Goal: Information Seeking & Learning: Find specific fact

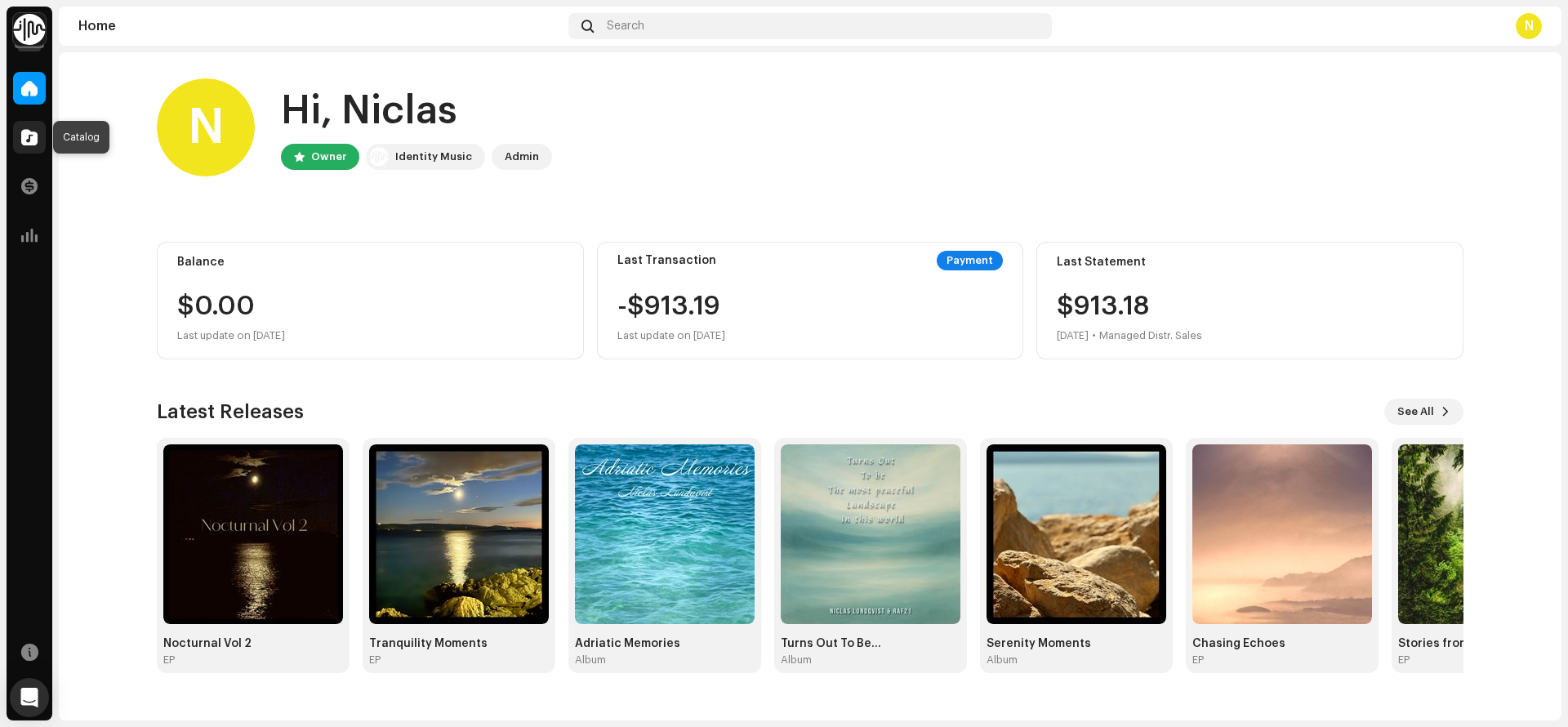
click at [30, 141] on span at bounding box center [29, 137] width 16 height 13
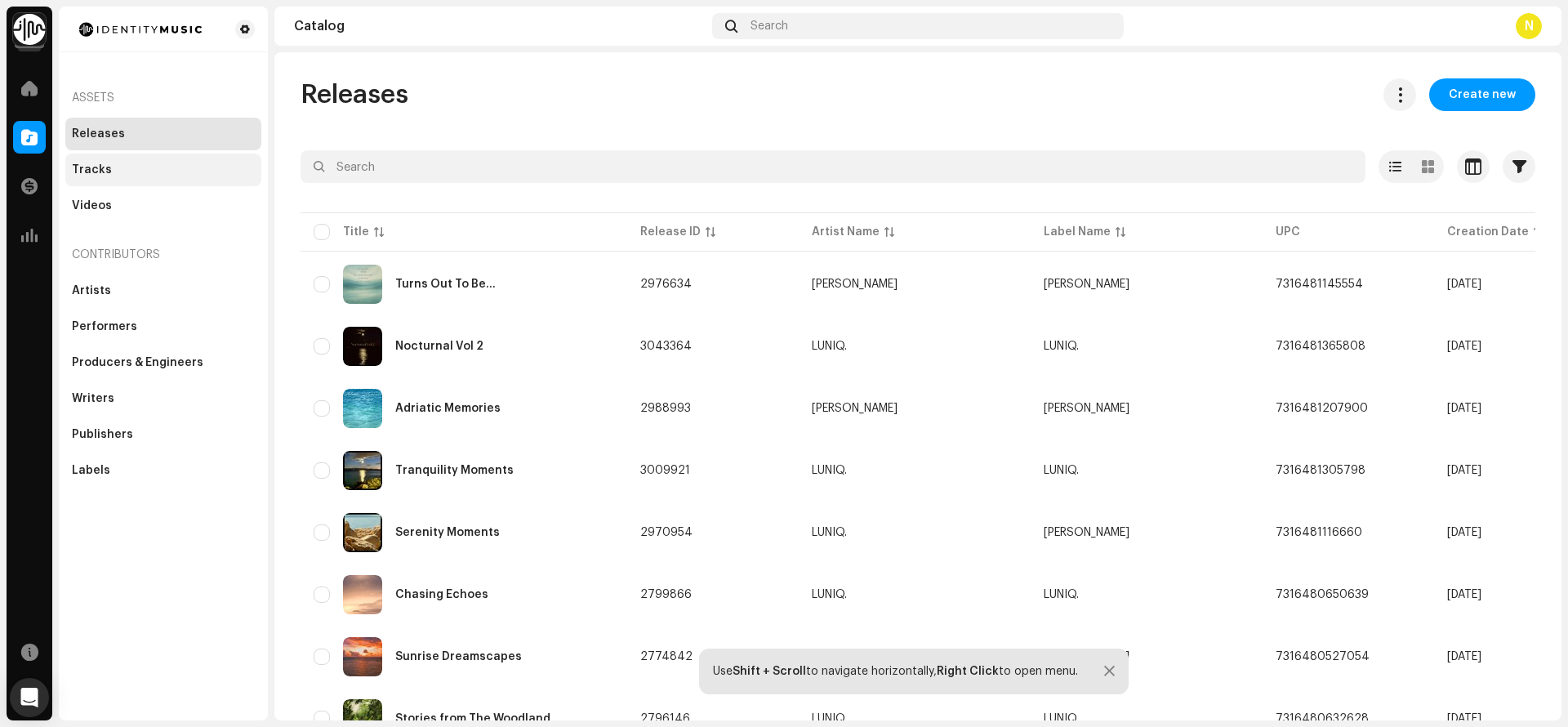
click at [80, 165] on div "Tracks" at bounding box center [91, 170] width 40 height 13
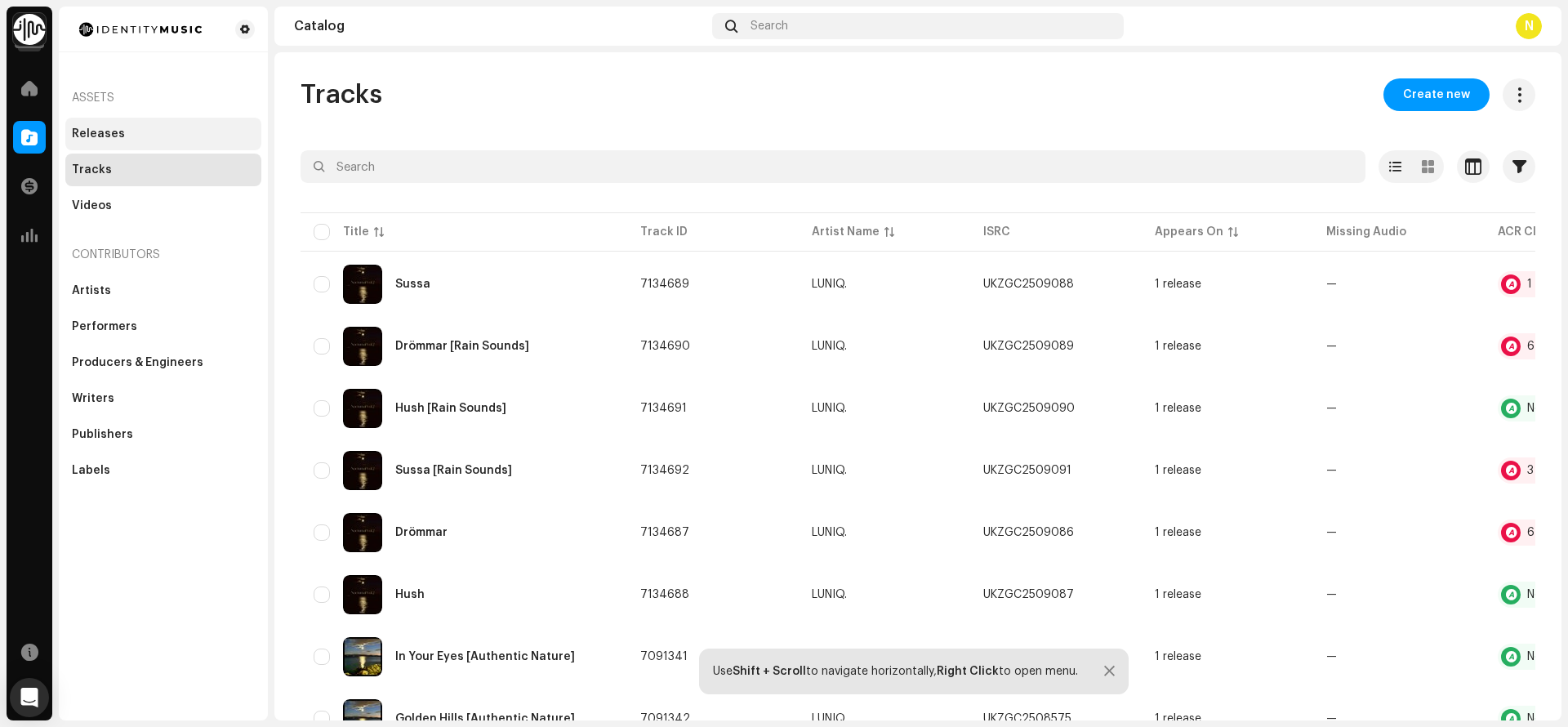
click at [96, 134] on div "Releases" at bounding box center [98, 134] width 53 height 13
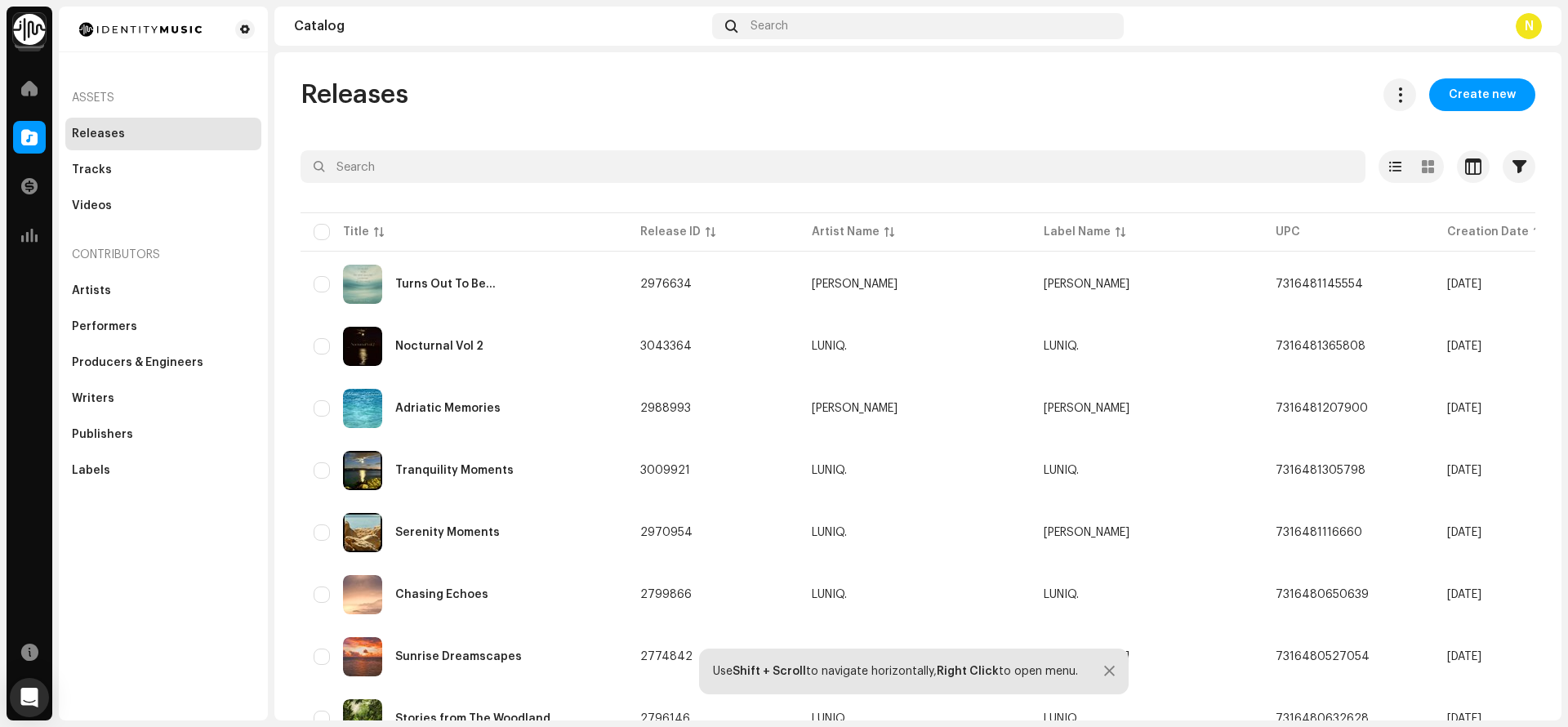
click at [674, 92] on div "Releases Create new" at bounding box center [918, 95] width 1235 height 33
click at [1275, 345] on span "7316481365808" at bounding box center [1320, 346] width 90 height 11
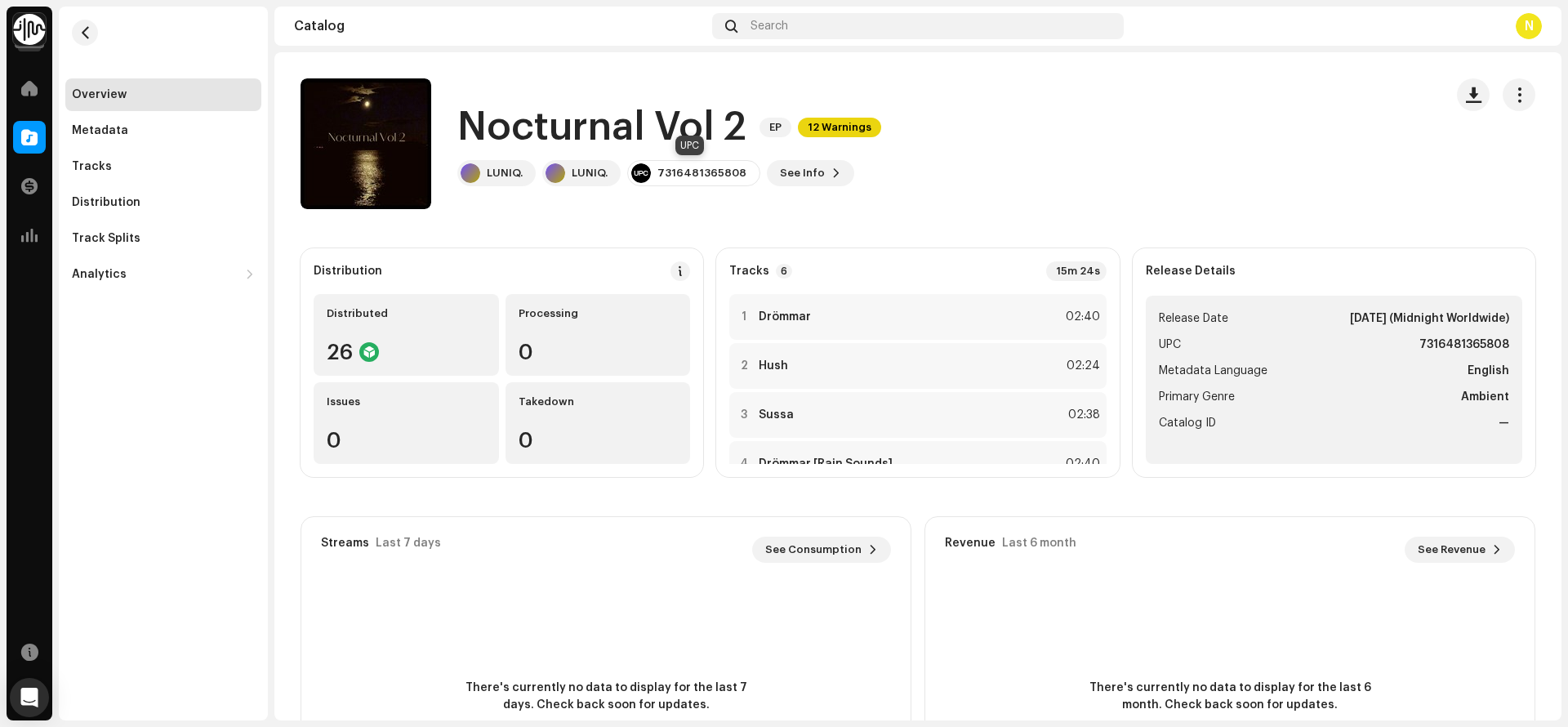
click at [695, 175] on div "7316481365808" at bounding box center [701, 172] width 89 height 13
copy div "7316481365808"
click at [1028, 161] on div "Nocturnal Vol 2 EP 12 Warnings LUNIQ. LUNIQ. 7316481365808 See Info" at bounding box center [866, 144] width 1130 height 131
click at [784, 318] on strong "Drömmar" at bounding box center [784, 317] width 52 height 13
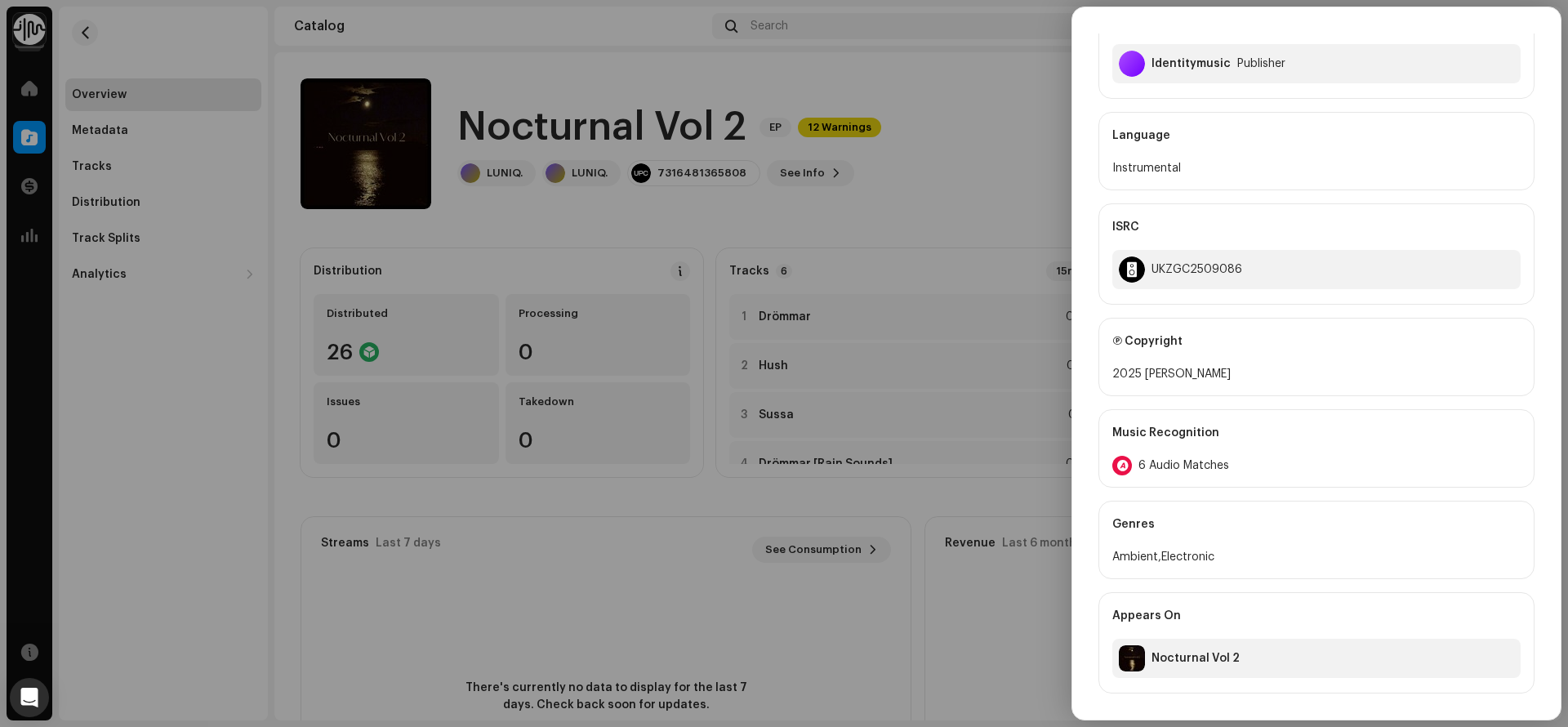
scroll to position [444, 0]
click at [1179, 259] on div "UKZGC2509086" at bounding box center [1317, 270] width 409 height 39
click at [1189, 270] on div "UKZGC2509086" at bounding box center [1197, 269] width 91 height 13
copy div "UKZGC2509086"
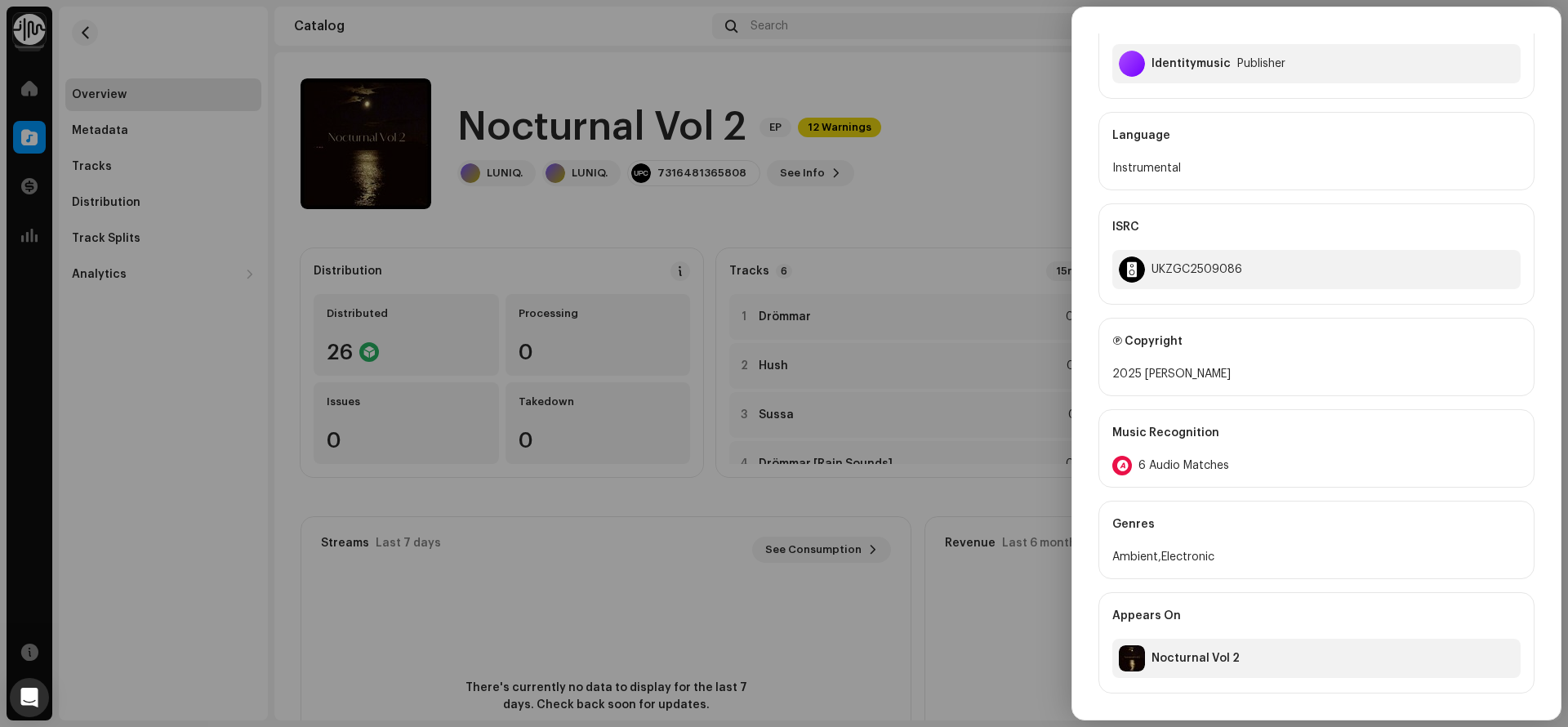
click at [998, 221] on div at bounding box center [784, 364] width 1568 height 727
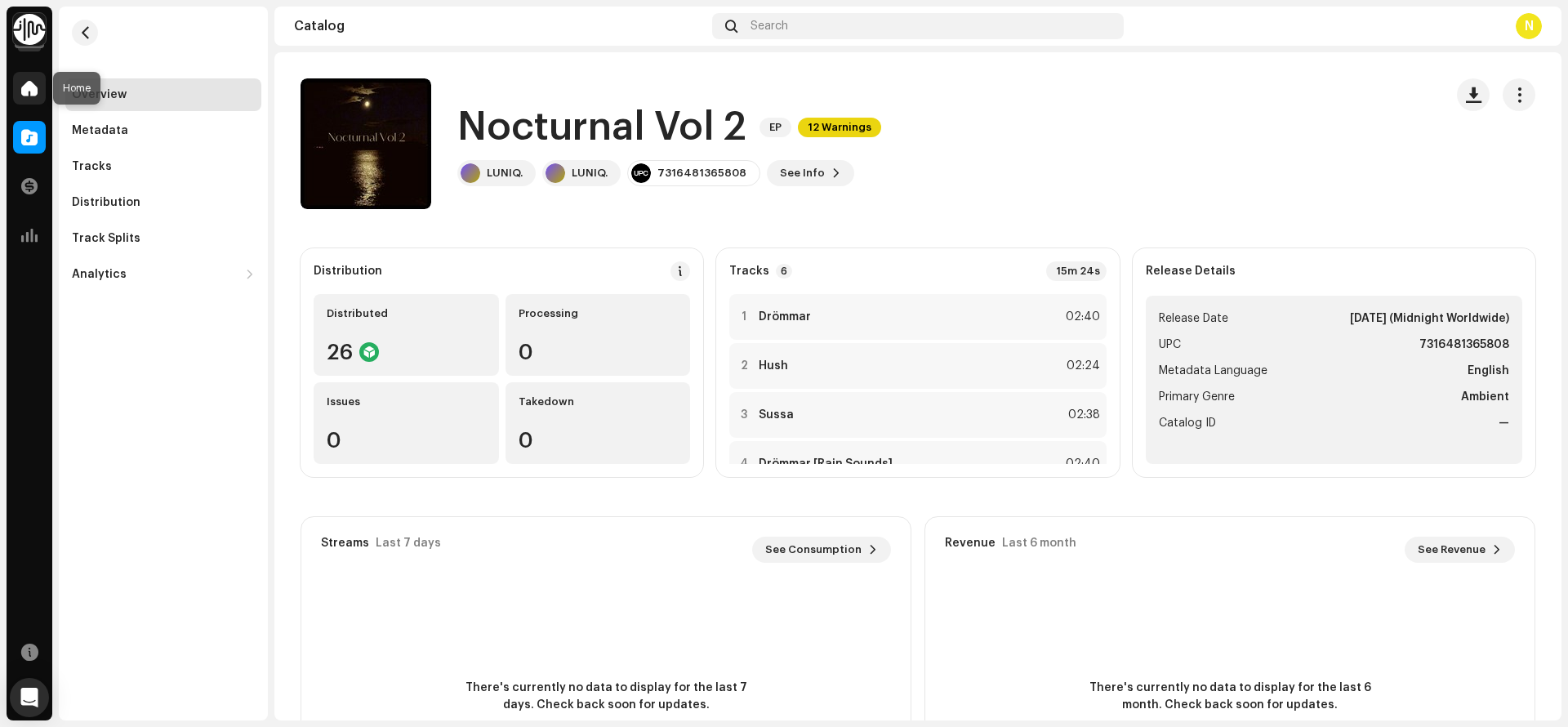
click at [33, 83] on span at bounding box center [29, 88] width 16 height 13
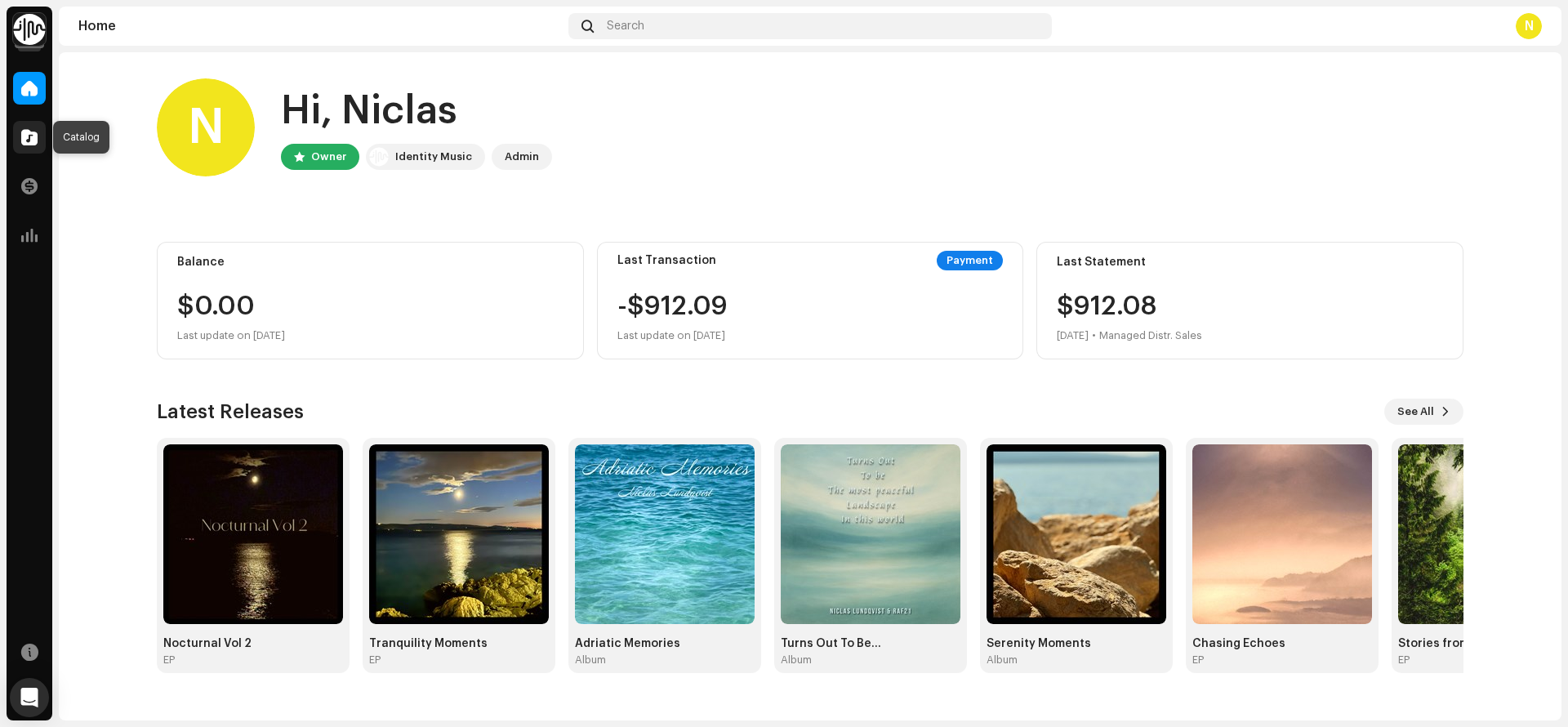
click at [34, 128] on div at bounding box center [29, 137] width 33 height 33
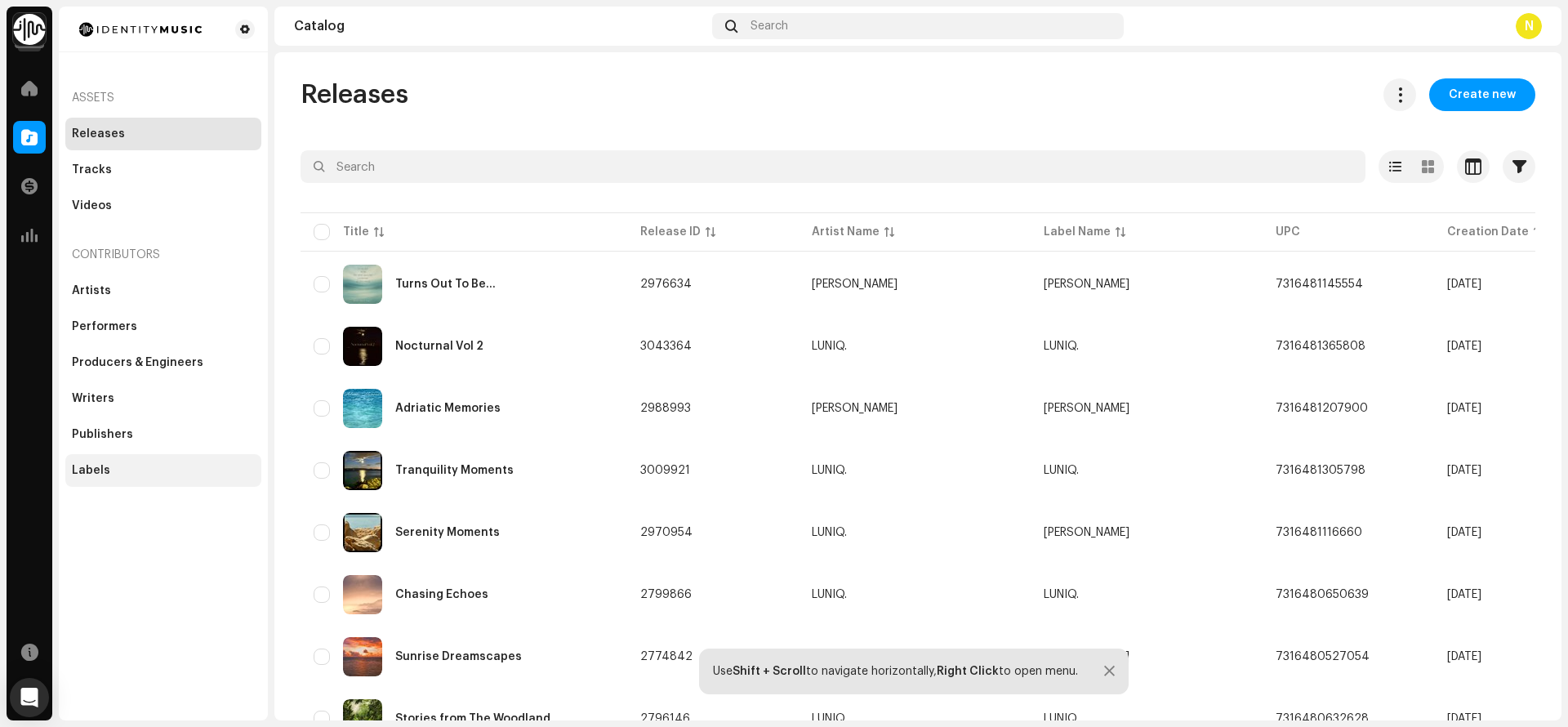
click at [101, 473] on div "Labels" at bounding box center [90, 471] width 38 height 13
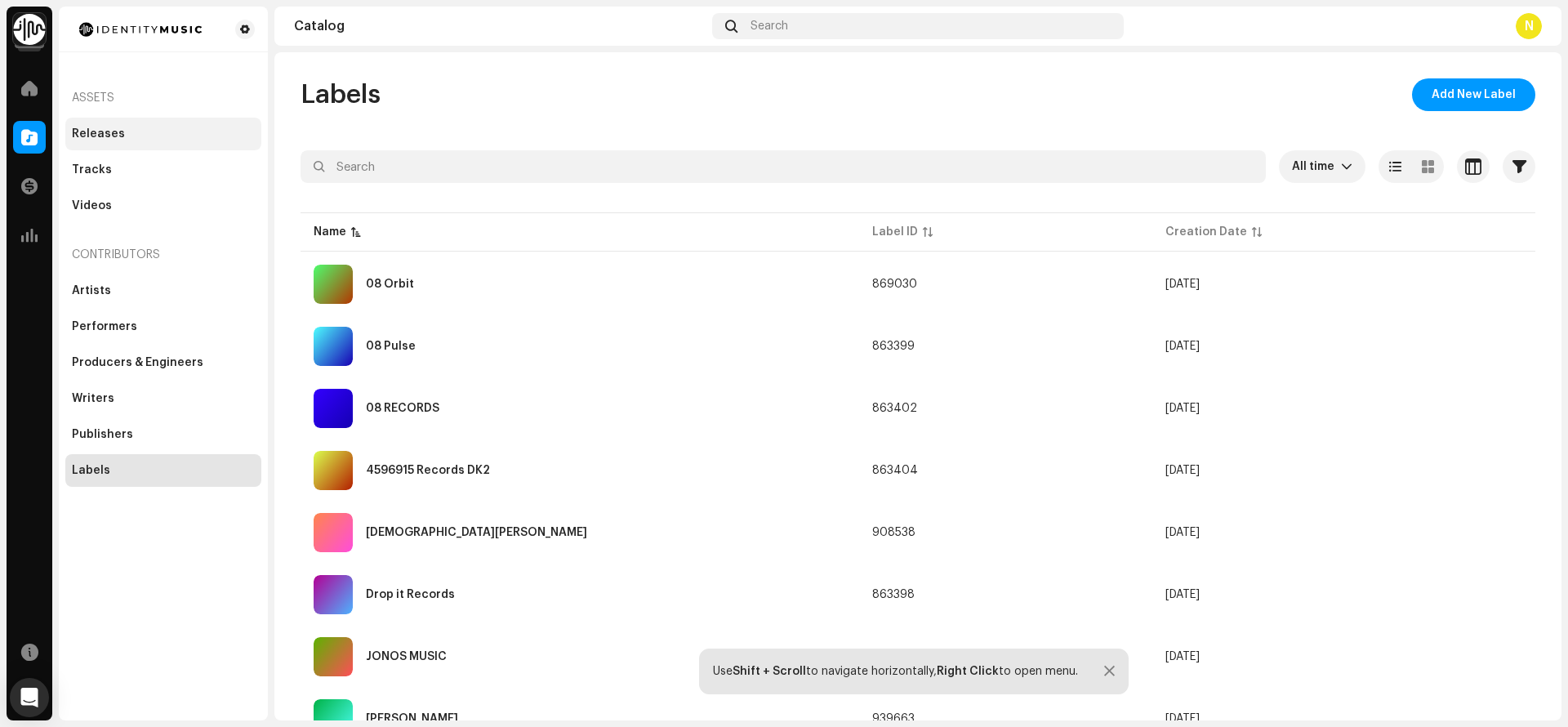
click at [95, 132] on div "Releases" at bounding box center [98, 134] width 53 height 13
